Goal: Information Seeking & Learning: Learn about a topic

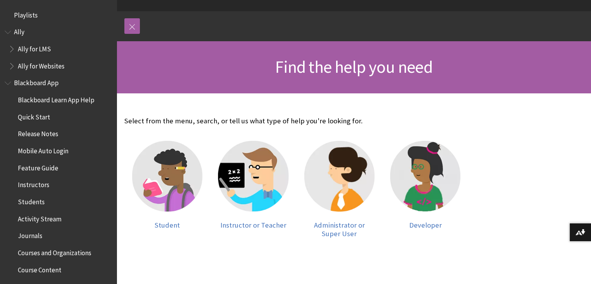
scroll to position [74, 0]
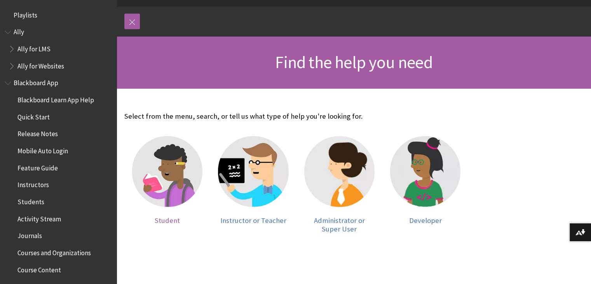
click at [165, 220] on span "Student" at bounding box center [167, 220] width 25 height 9
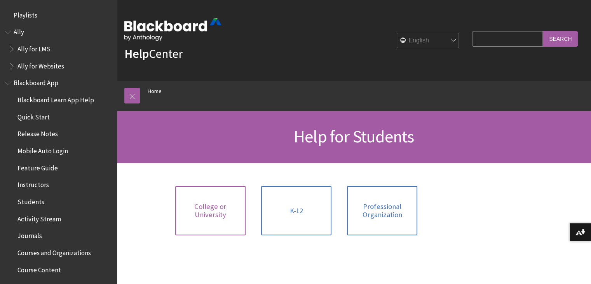
click at [217, 216] on span "College or University" at bounding box center [210, 210] width 61 height 17
